Goal: Information Seeking & Learning: Check status

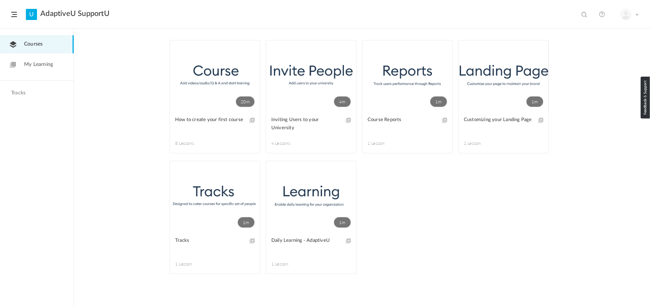
click at [20, 40] on link "Courses" at bounding box center [37, 44] width 74 height 18
click at [24, 62] on span "My Learning" at bounding box center [38, 65] width 29 height 8
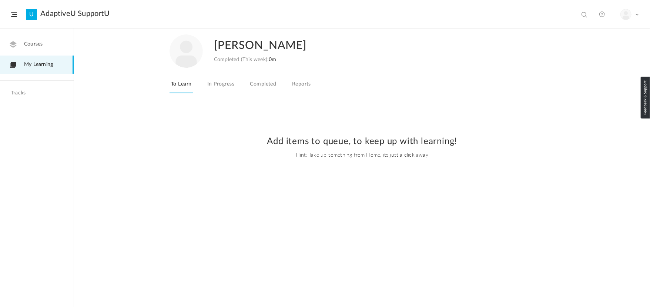
click at [225, 82] on link "In Progress" at bounding box center [221, 86] width 30 height 14
click at [259, 85] on link "Completed" at bounding box center [262, 86] width 29 height 14
click at [630, 16] on img at bounding box center [625, 14] width 10 height 10
click at [606, 46] on link "Logout" at bounding box center [604, 47] width 70 height 14
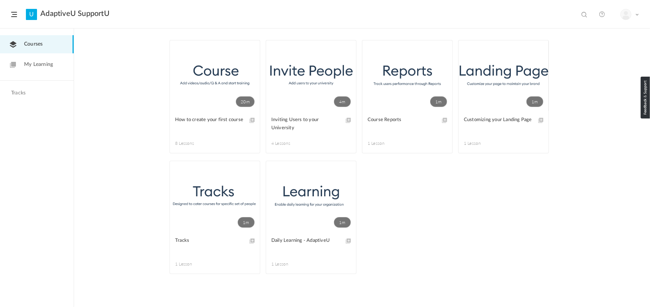
click at [19, 60] on link "My Learning" at bounding box center [37, 64] width 74 height 18
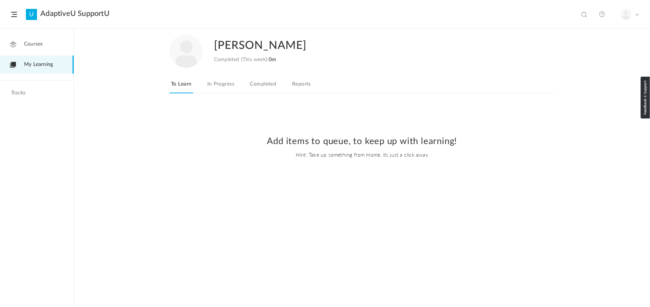
click at [209, 83] on link "In Progress" at bounding box center [221, 86] width 30 height 14
click at [266, 80] on link "Completed" at bounding box center [262, 86] width 29 height 14
click at [298, 81] on link "Reports" at bounding box center [301, 86] width 22 height 14
click at [13, 97] on div "Tracks" at bounding box center [37, 95] width 74 height 10
